Goal: Find specific page/section: Find specific page/section

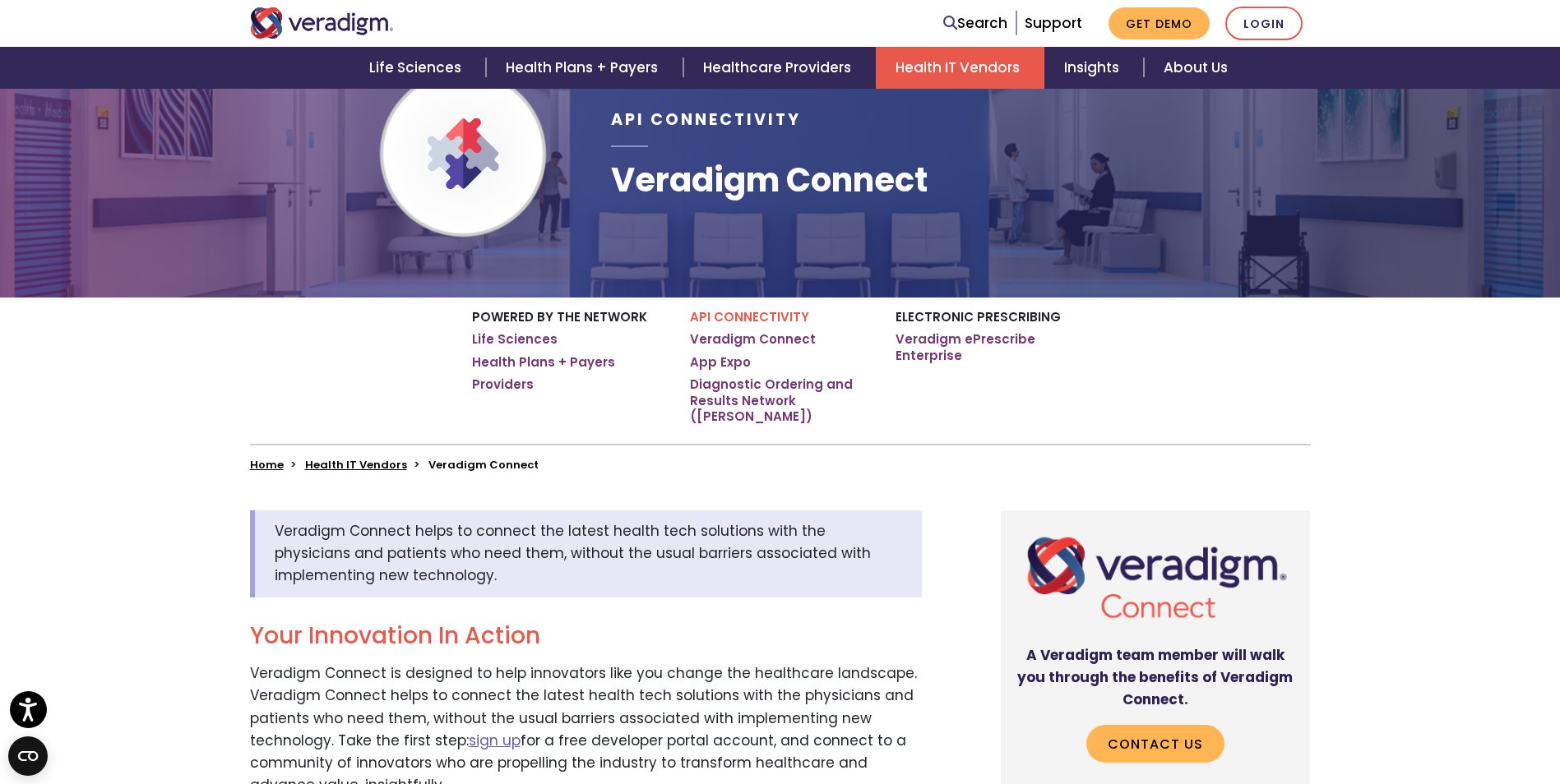
scroll to position [165, 0]
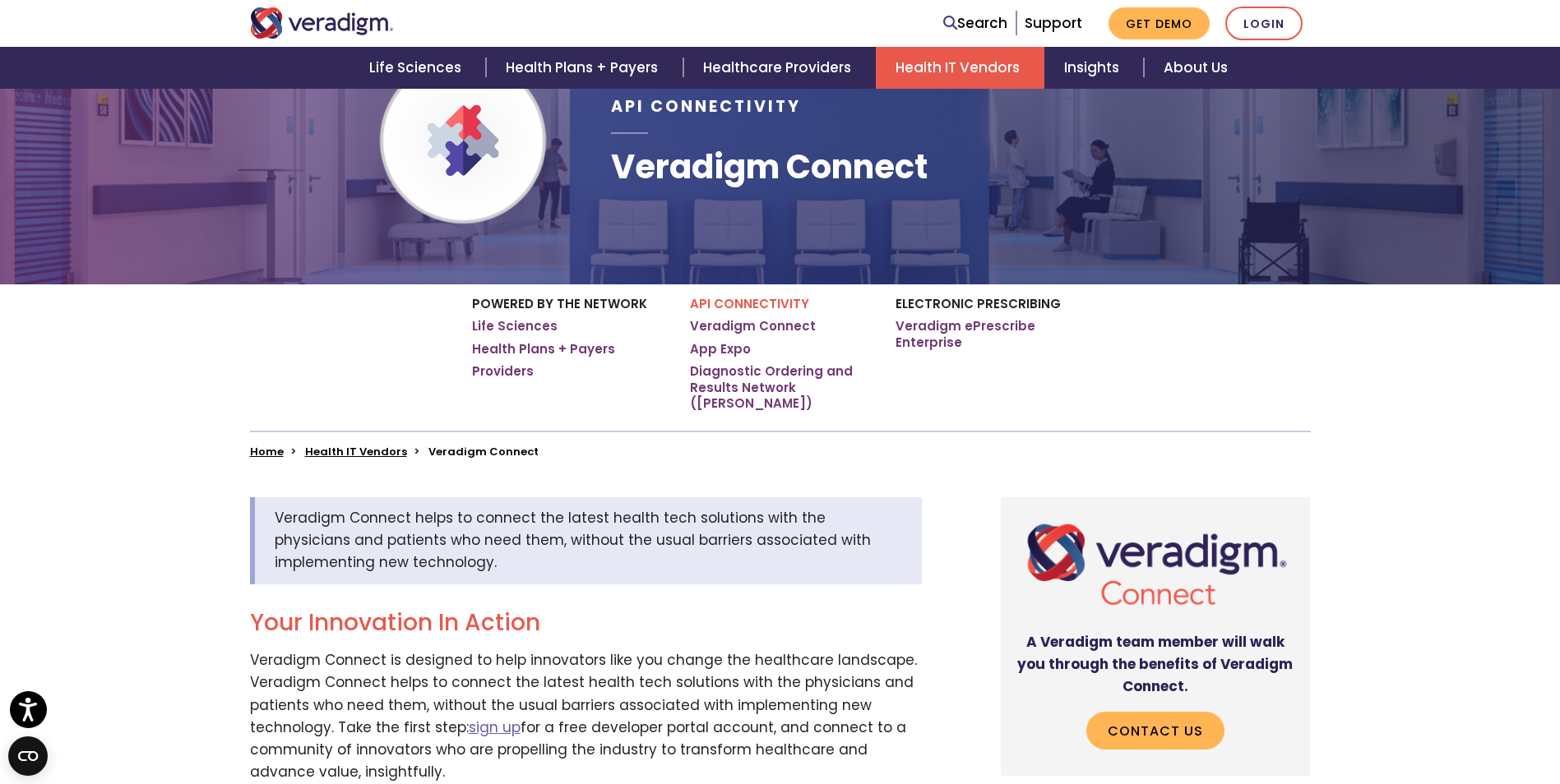
click at [363, 444] on link "Health IT Vendors" at bounding box center [356, 451] width 102 height 16
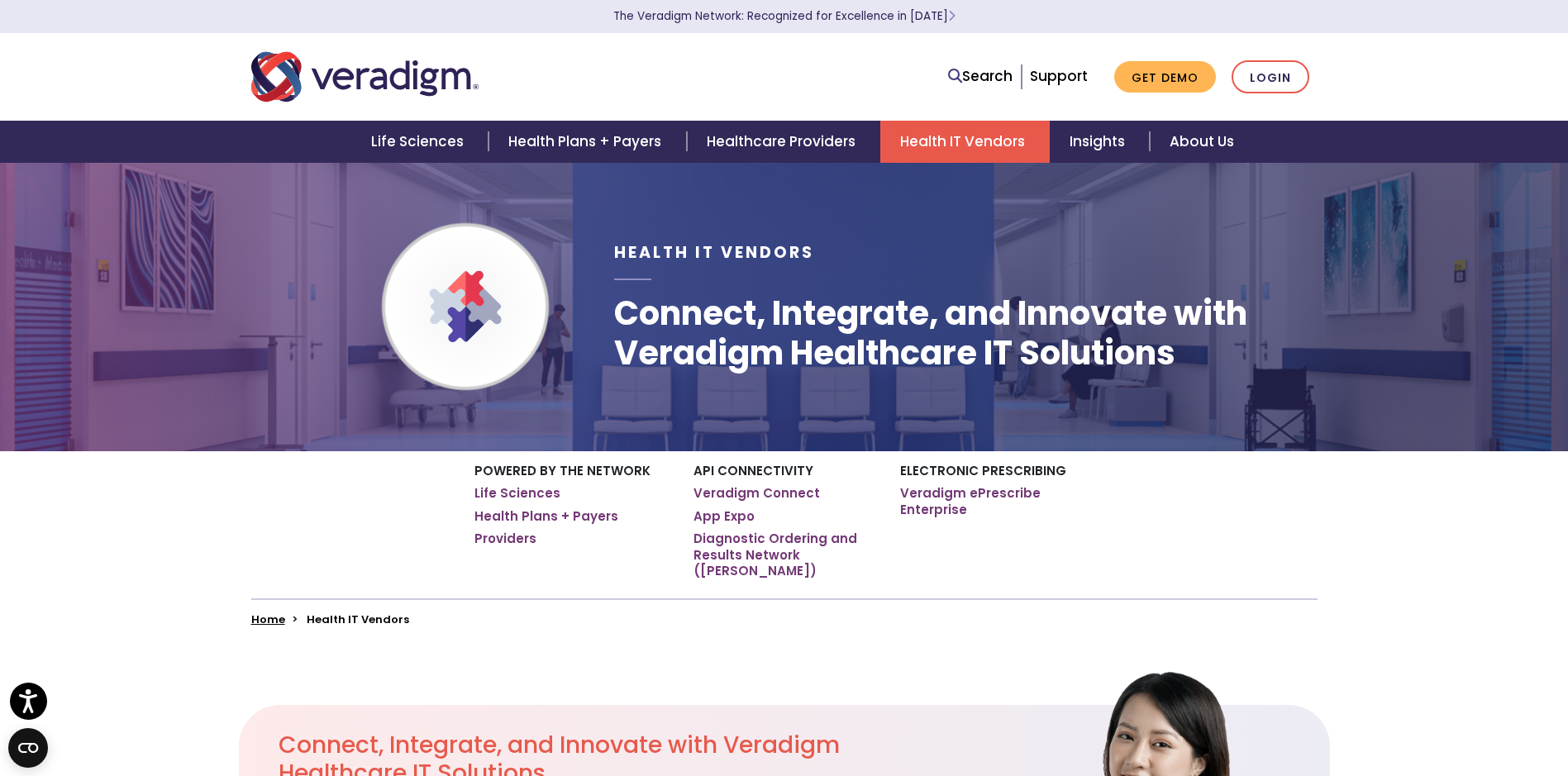
click at [772, 63] on div "Search Support Get Demo Login" at bounding box center [1011, 77] width 636 height 34
click at [146, 519] on div "Powered by the Network Life Sciences Health Plans + Payers Providers API Connec…" at bounding box center [784, 538] width 1568 height 175
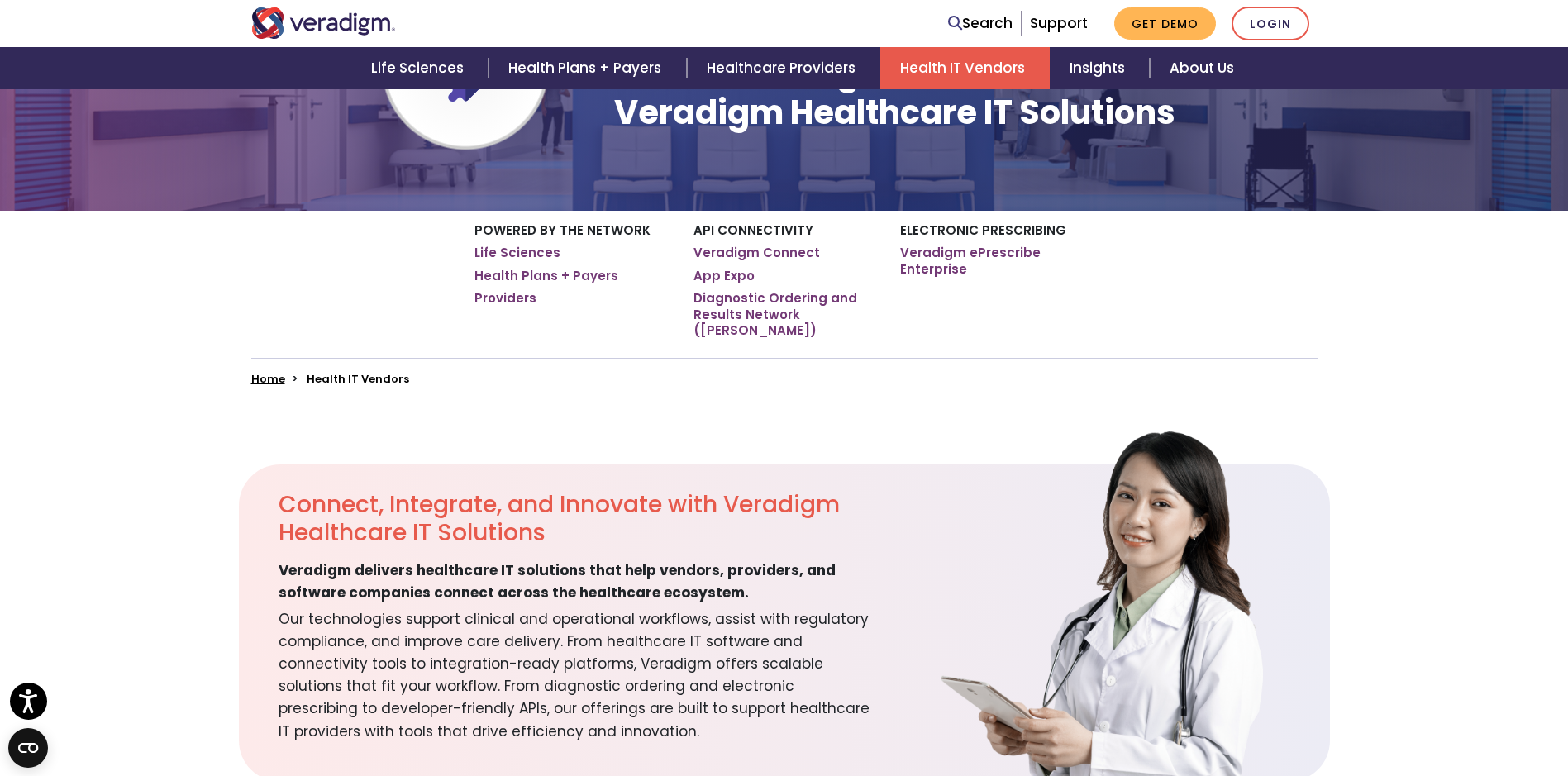
scroll to position [165, 0]
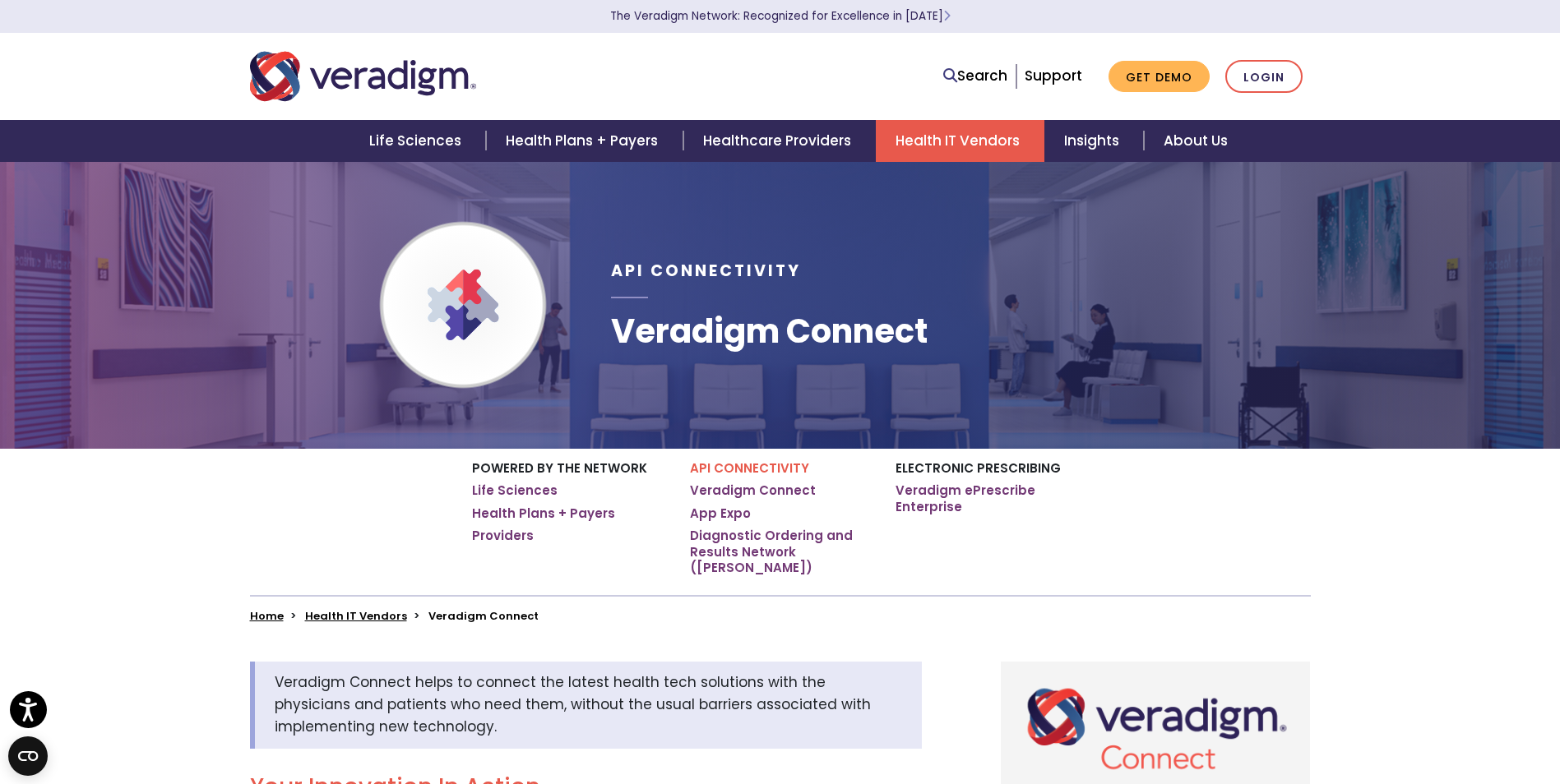
click at [846, 82] on div "Search Support Get Demo Login" at bounding box center [1006, 76] width 633 height 34
click at [798, 70] on div "Search Support Get Demo Login" at bounding box center [1006, 76] width 633 height 34
click at [772, 82] on div "Search Support Get Demo Login" at bounding box center [1006, 76] width 633 height 34
